Goal: Check status: Check status

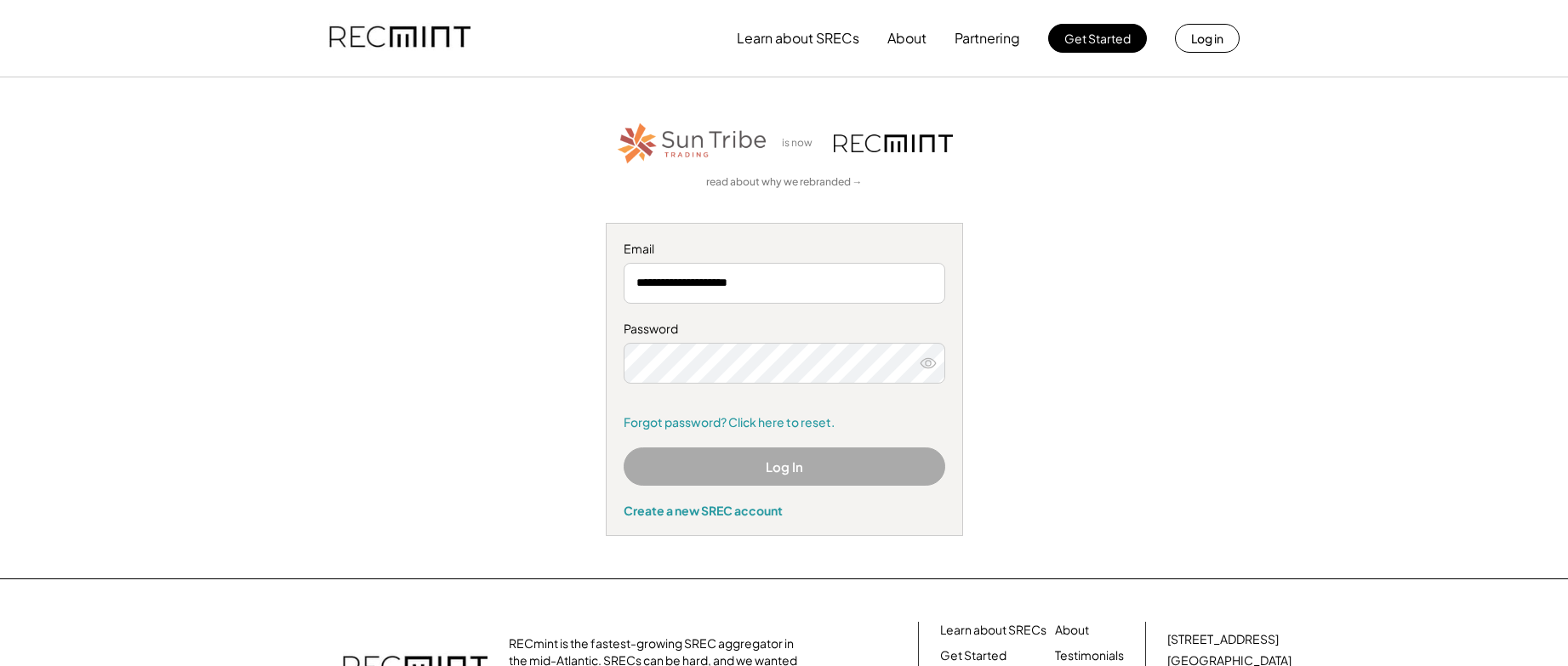
click at [791, 468] on button "Log In" at bounding box center [784, 466] width 321 height 38
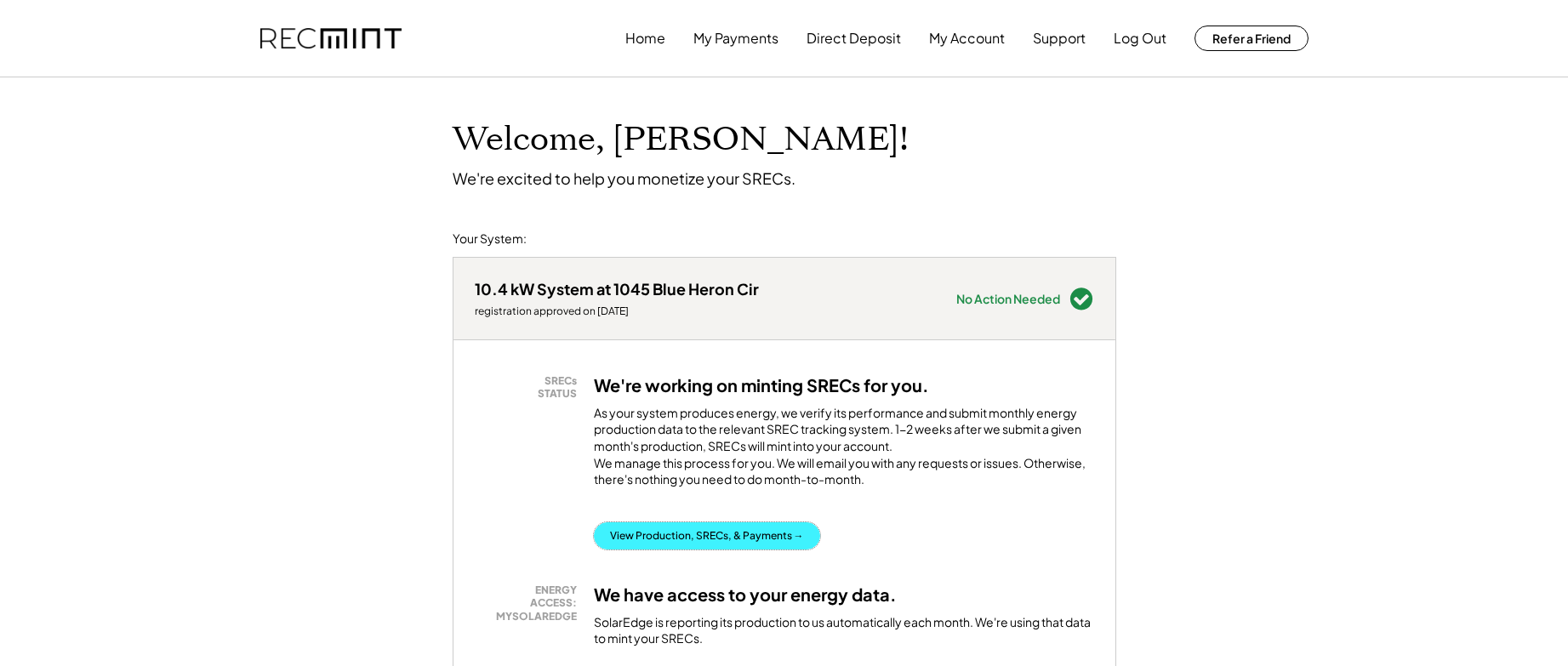
click at [728, 549] on button "View Production, SRECs, & Payments →" at bounding box center [706, 536] width 226 height 27
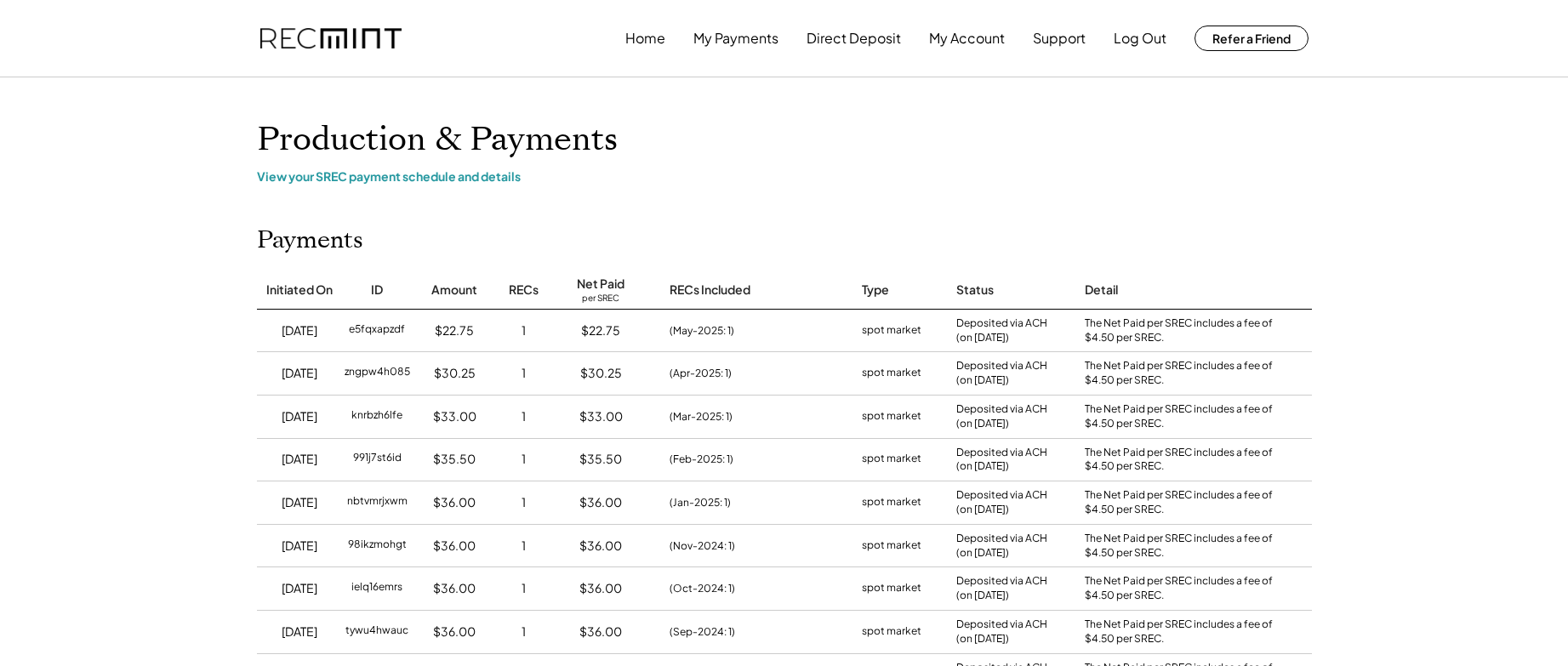
scroll to position [1, 0]
